Goal: Task Accomplishment & Management: Use online tool/utility

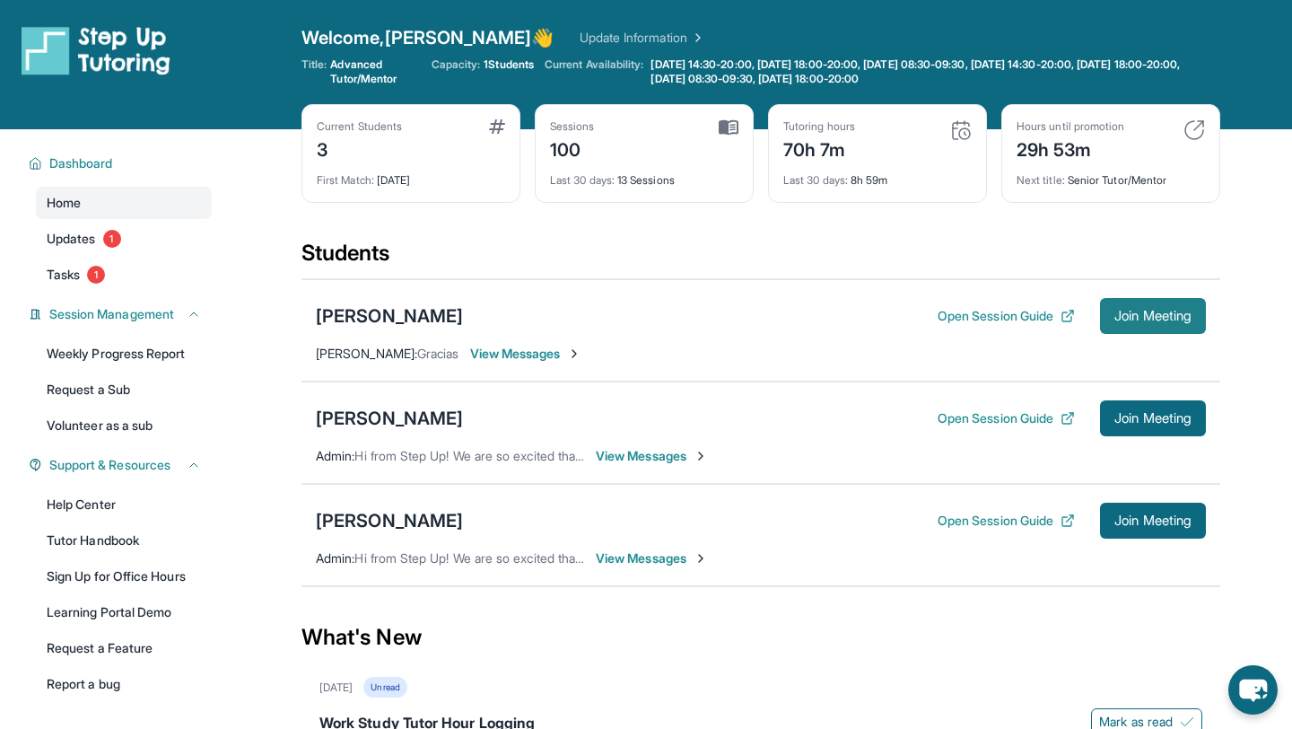
click at [1171, 320] on span "Join Meeting" at bounding box center [1152, 315] width 77 height 11
